Goal: Information Seeking & Learning: Learn about a topic

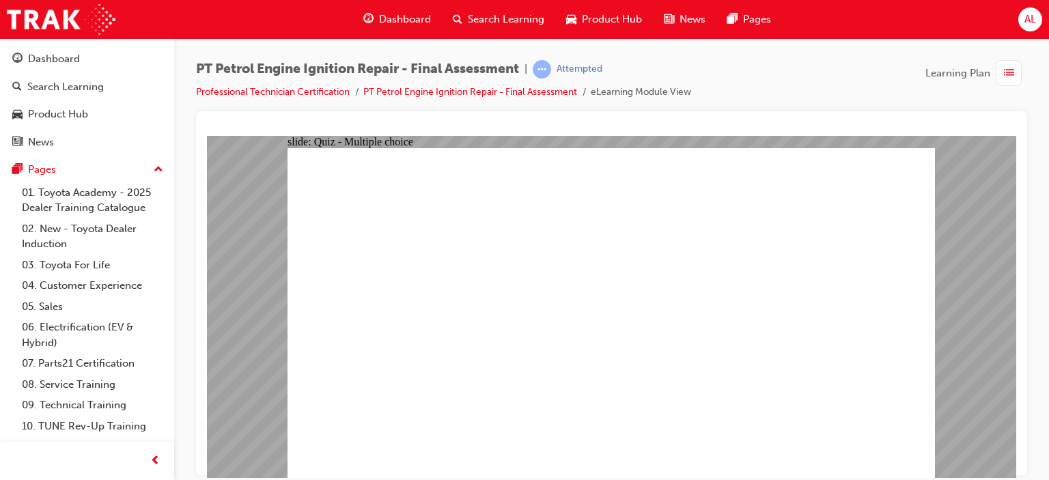
radio input "true"
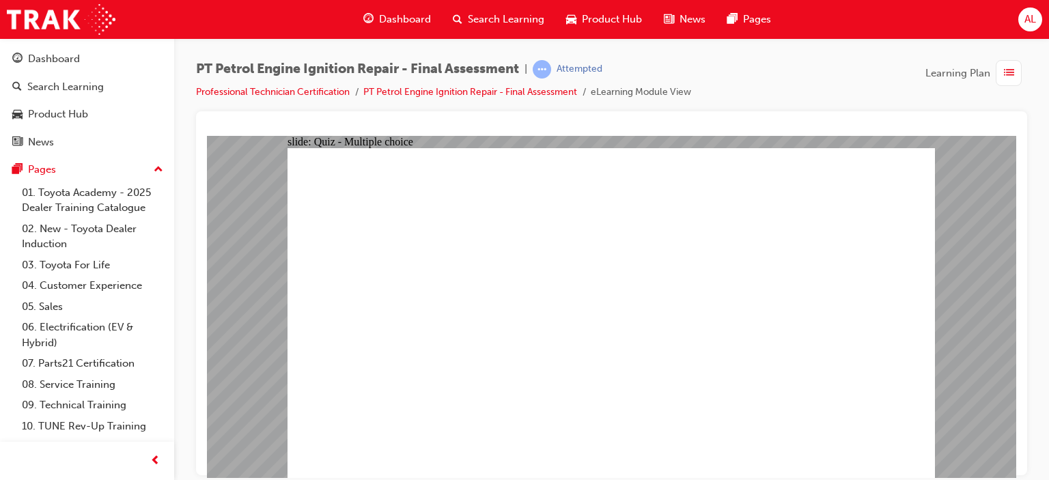
radio input "true"
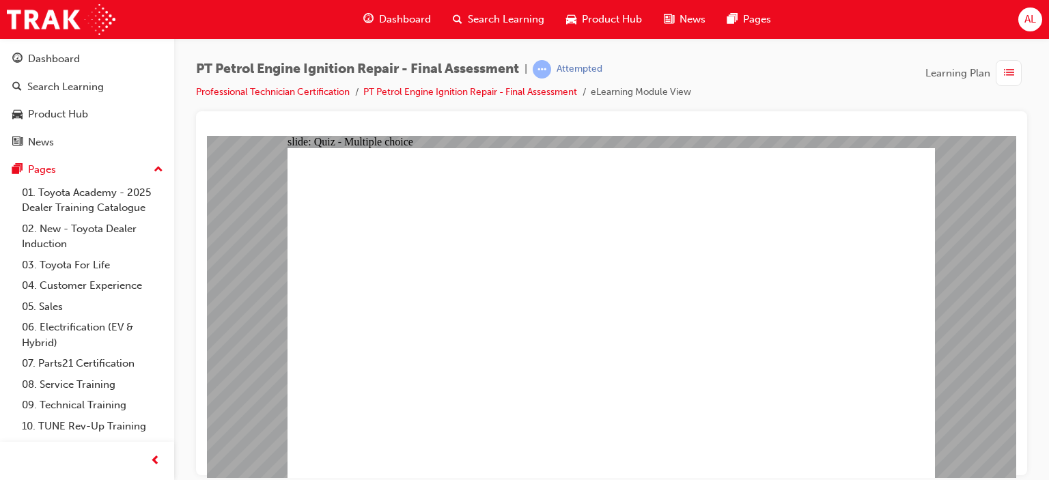
radio input "true"
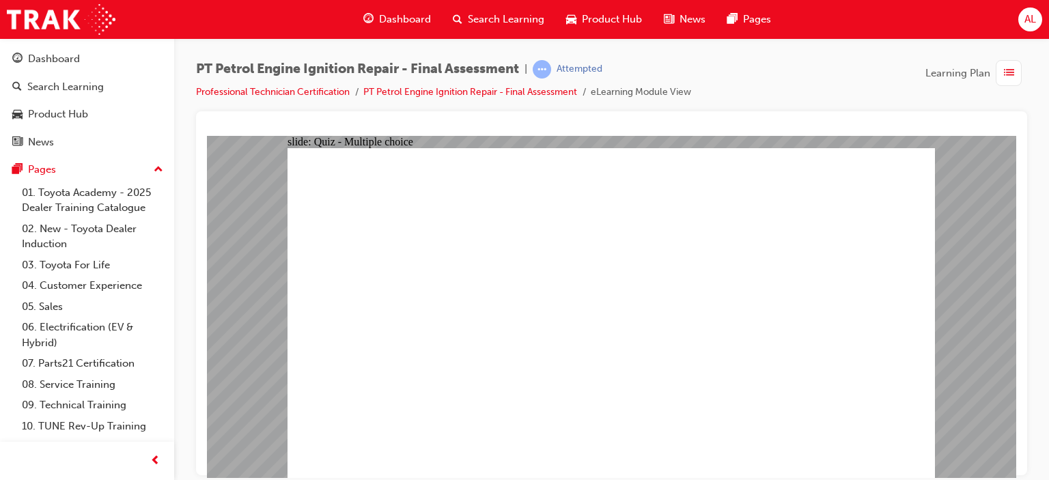
radio input "true"
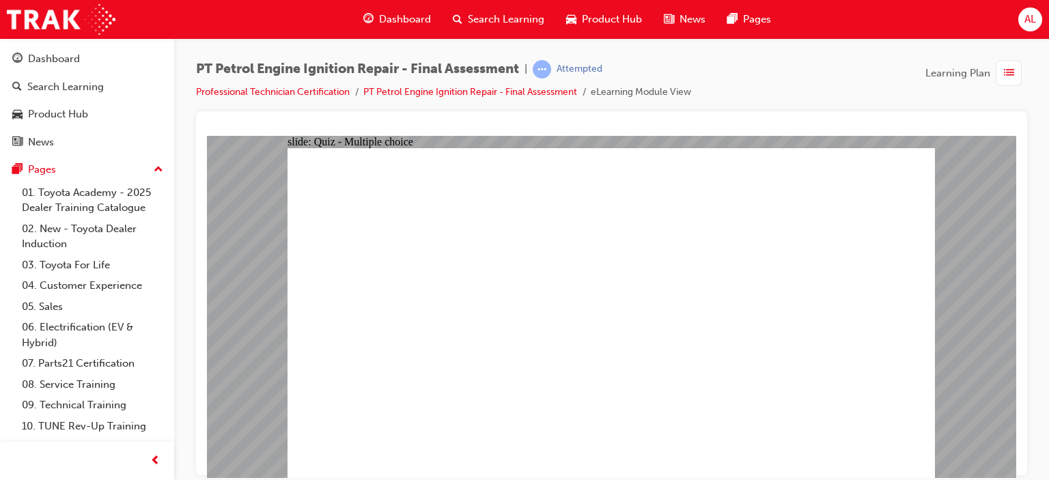
click at [1036, 21] on span "AL" at bounding box center [1031, 20] width 12 height 16
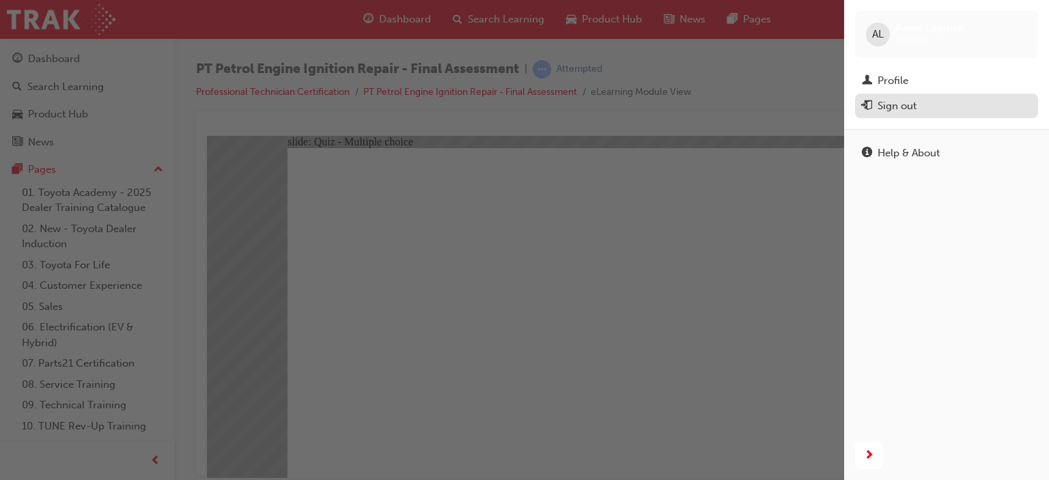
click at [925, 104] on div "Sign out" at bounding box center [946, 106] width 169 height 17
